Goal: Check status: Check status

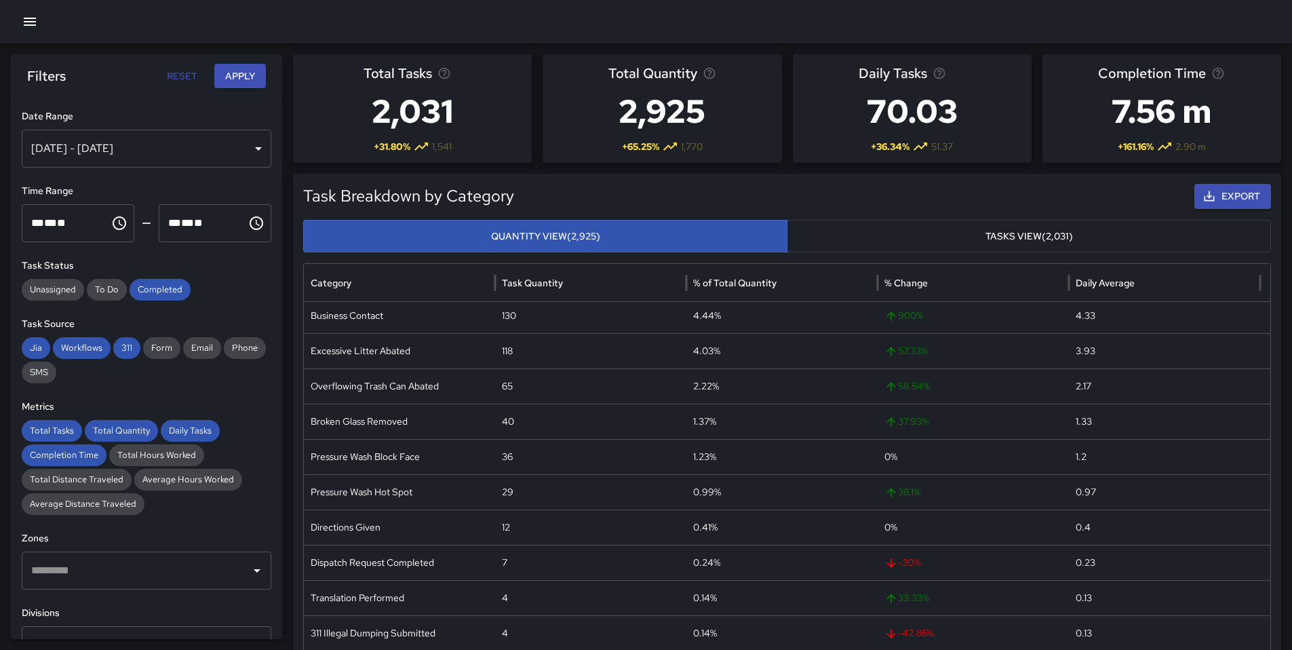
scroll to position [210, 0]
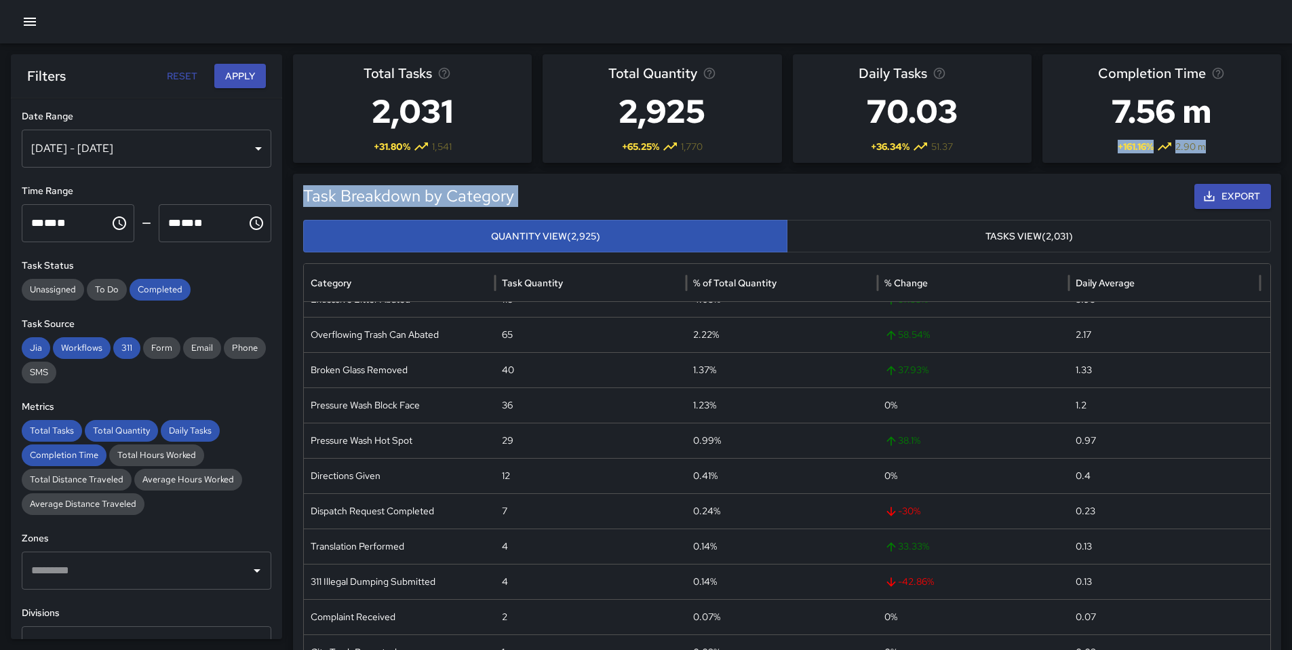
drag, startPoint x: 1280, startPoint y: 251, endPoint x: 1289, endPoint y: 109, distance: 142.0
click at [229, 149] on div "[DATE] - [DATE]" at bounding box center [147, 149] width 250 height 38
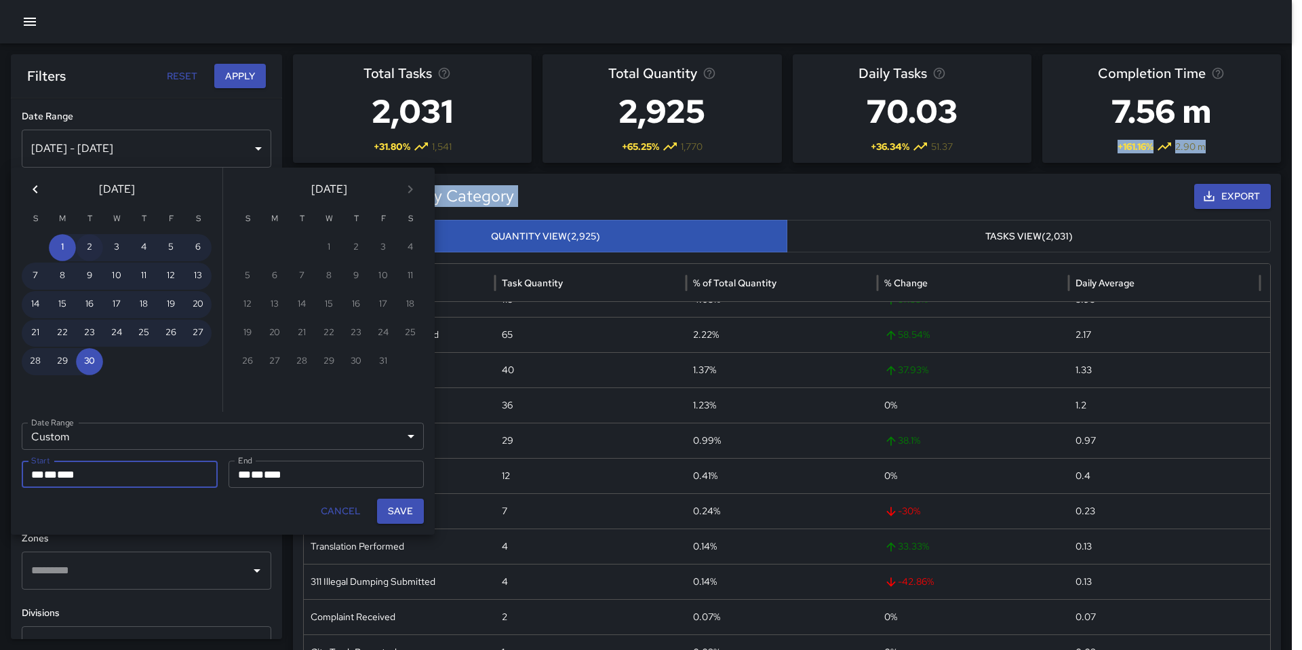
click at [77, 243] on button "2" at bounding box center [89, 247] width 27 height 27
click at [38, 191] on icon "Previous month" at bounding box center [35, 189] width 16 height 16
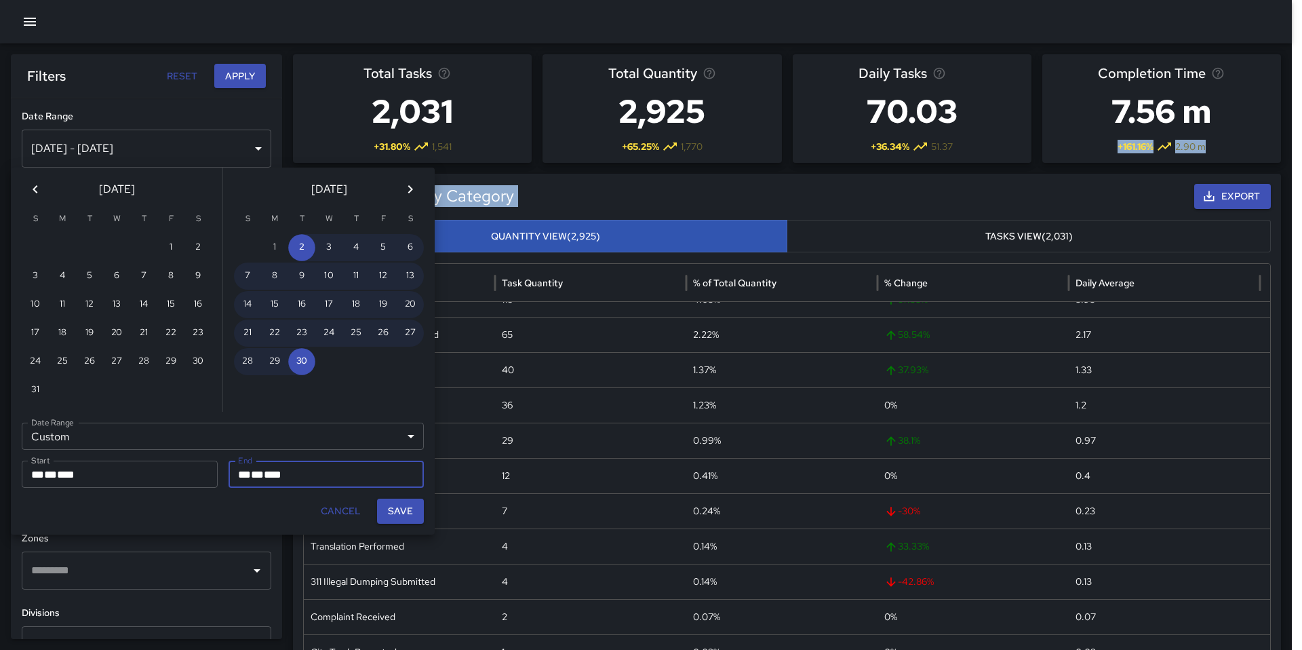
click at [38, 191] on icon "Previous month" at bounding box center [35, 189] width 16 height 16
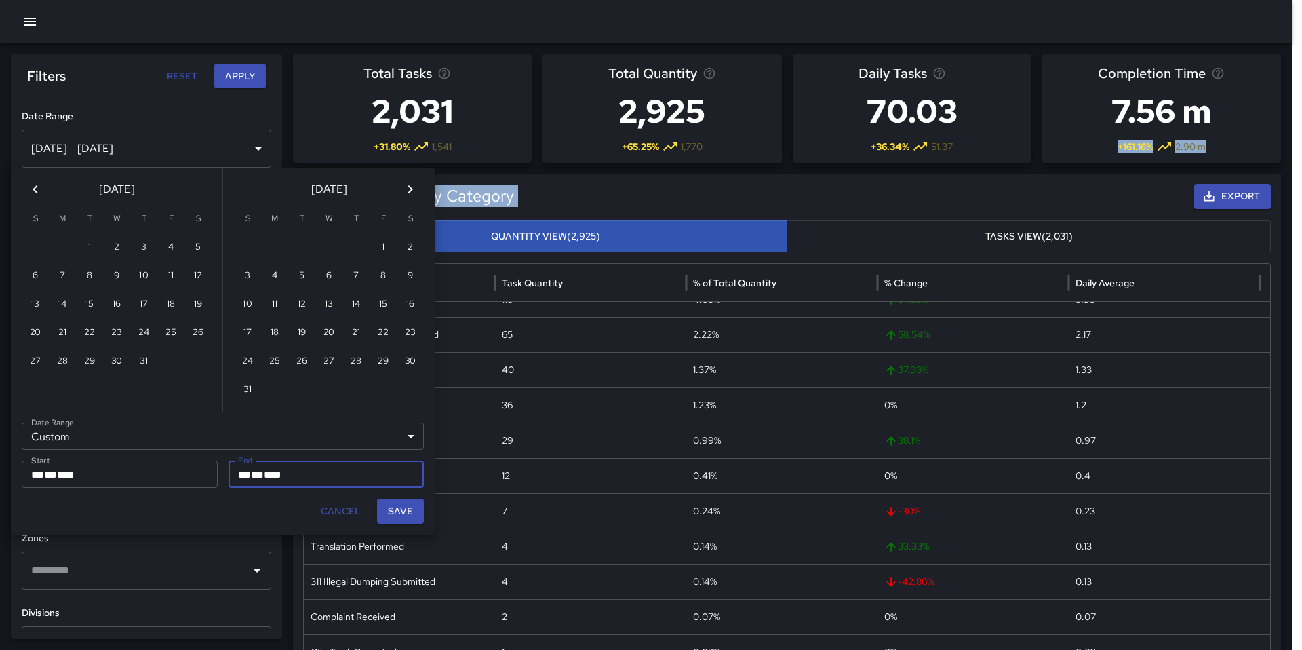
click at [38, 191] on icon "Previous month" at bounding box center [35, 189] width 16 height 16
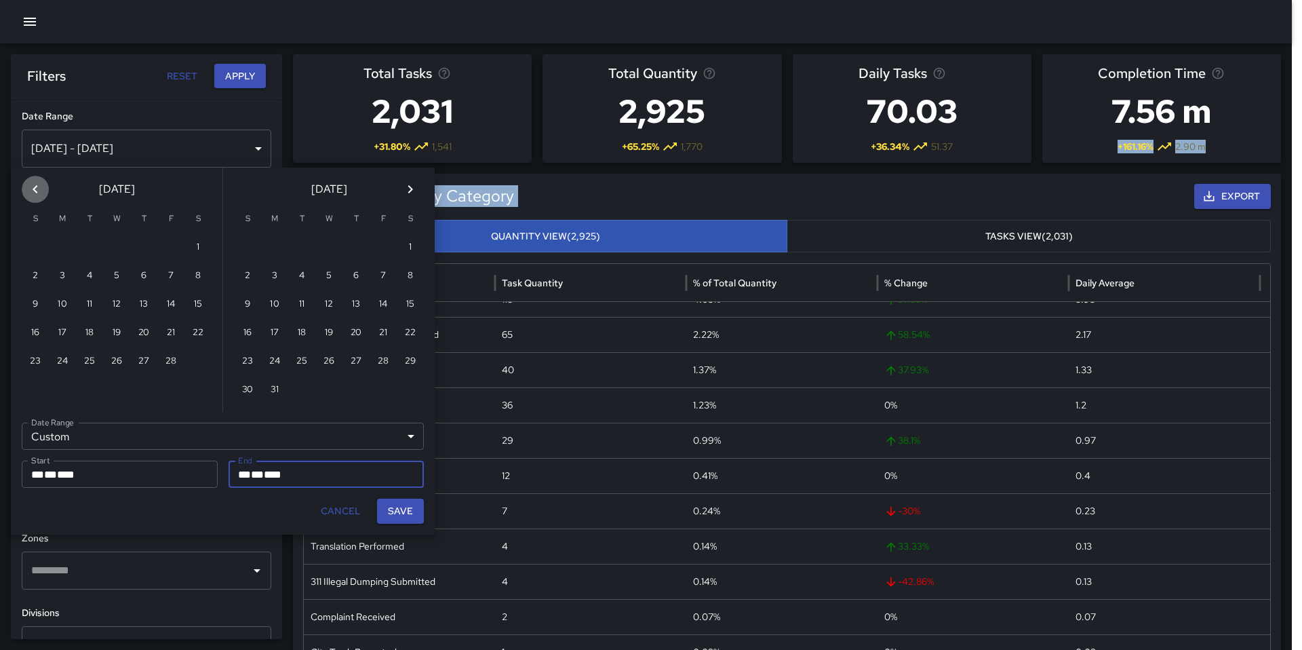
click at [38, 191] on icon "Previous month" at bounding box center [35, 189] width 16 height 16
click at [119, 248] on button "1" at bounding box center [116, 247] width 27 height 27
type input "**********"
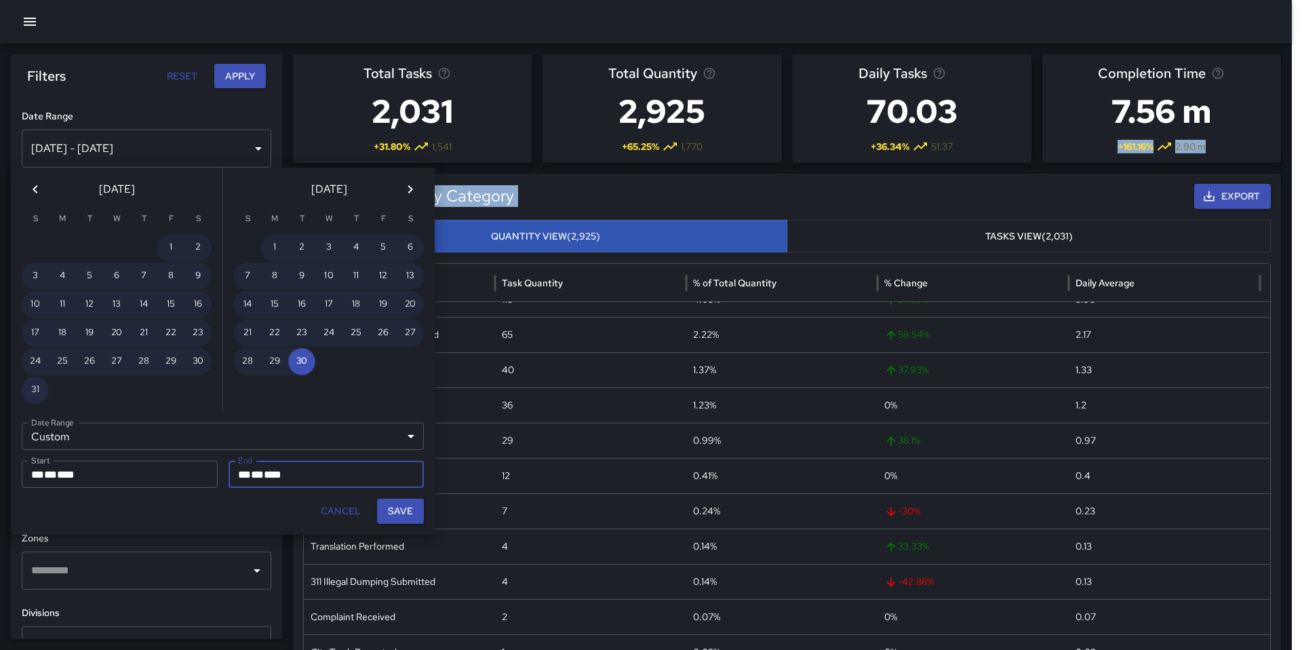
click at [39, 387] on button "31" at bounding box center [35, 389] width 27 height 27
type input "**********"
click at [411, 513] on button "Save" at bounding box center [400, 511] width 47 height 25
type input "**********"
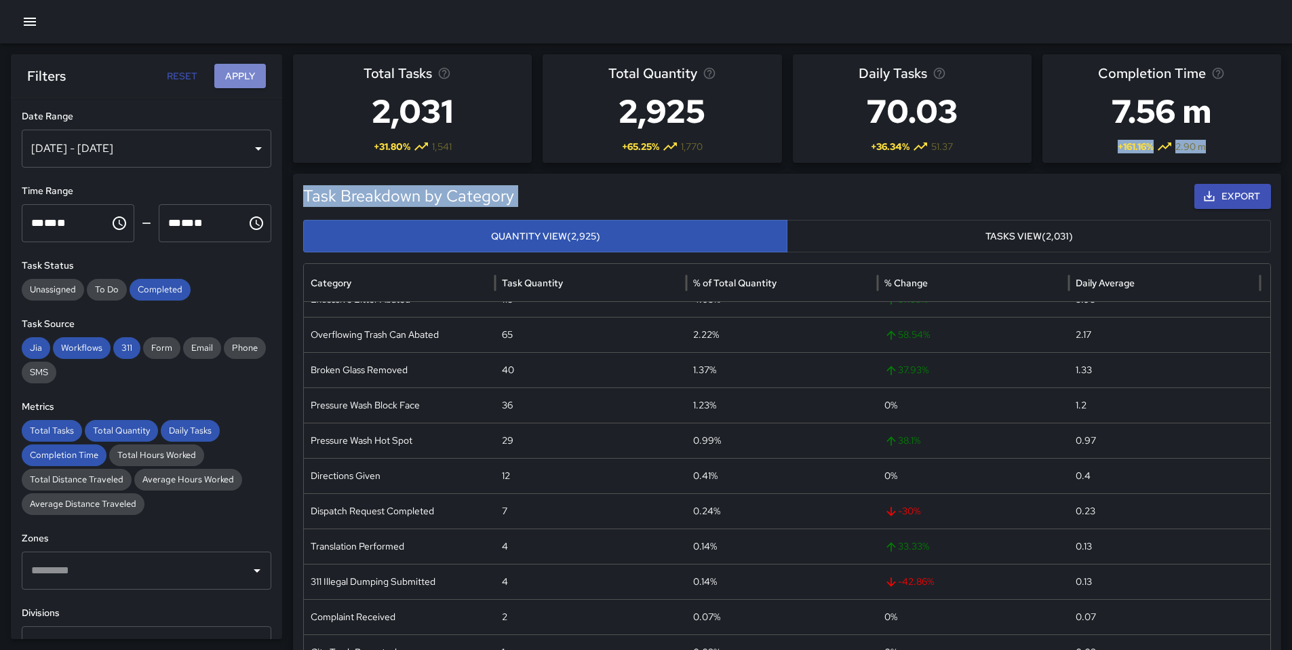
click at [263, 79] on button "Apply" at bounding box center [240, 76] width 52 height 25
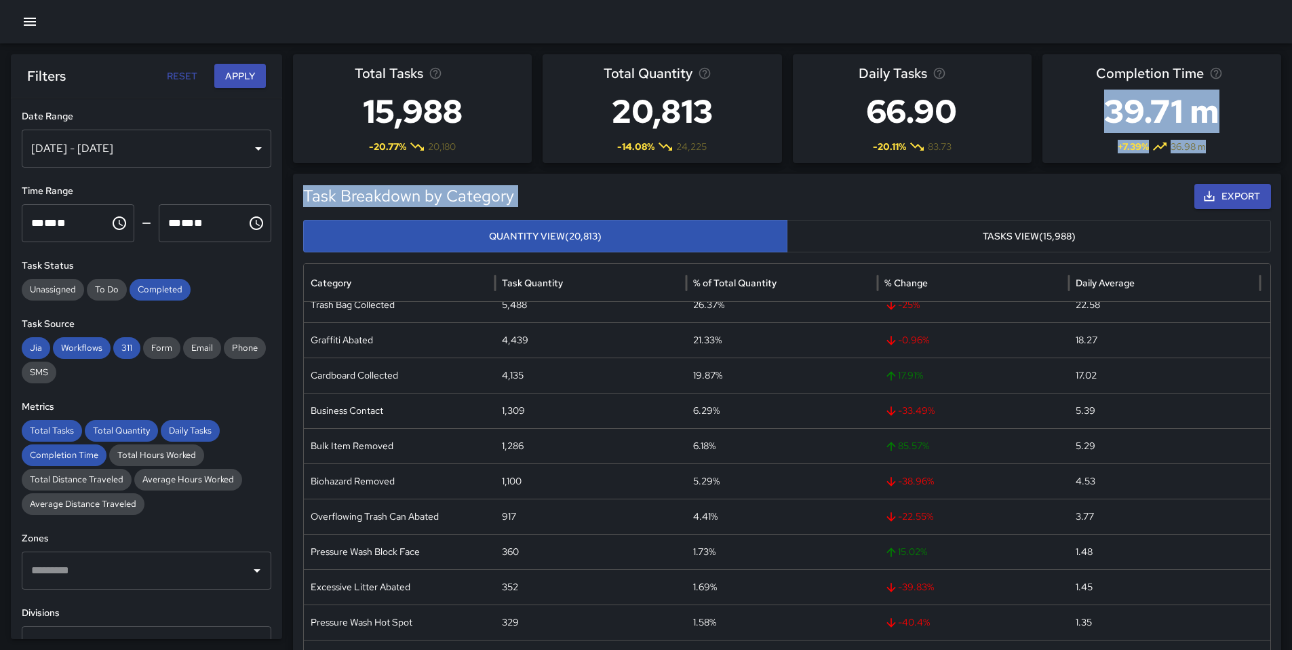
scroll to position [0, 0]
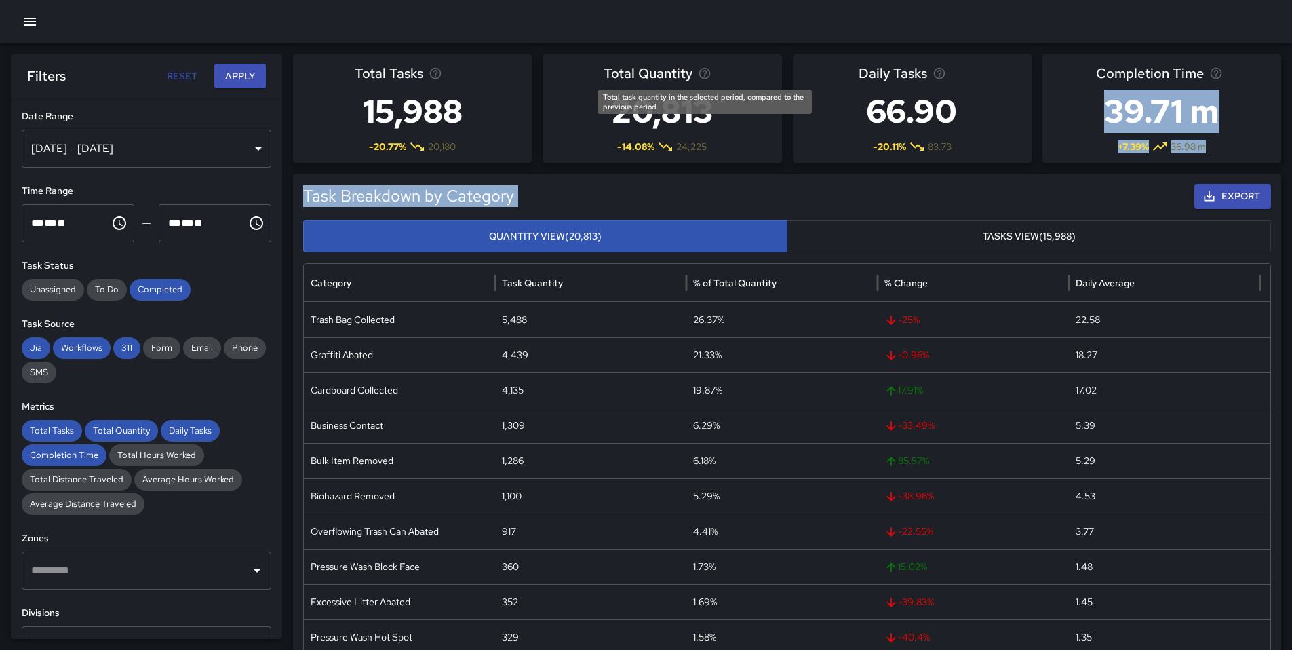
click at [710, 74] on icon "Total task quantity in the selected period, compared to the previous period." at bounding box center [705, 74] width 12 height 12
click at [715, 189] on h5 "Task Breakdown by Category" at bounding box center [665, 196] width 724 height 22
